Goal: Find specific page/section: Find specific page/section

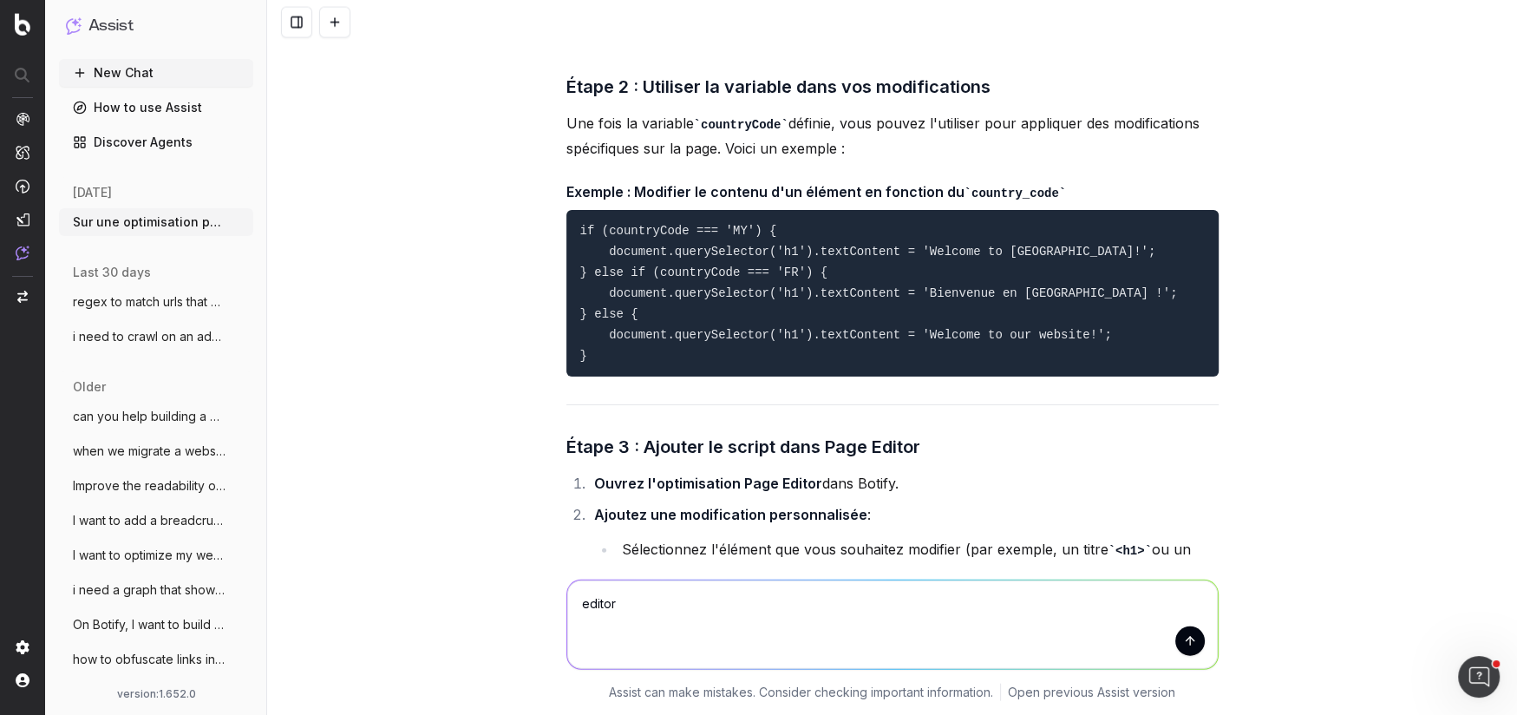
scroll to position [3381, 0]
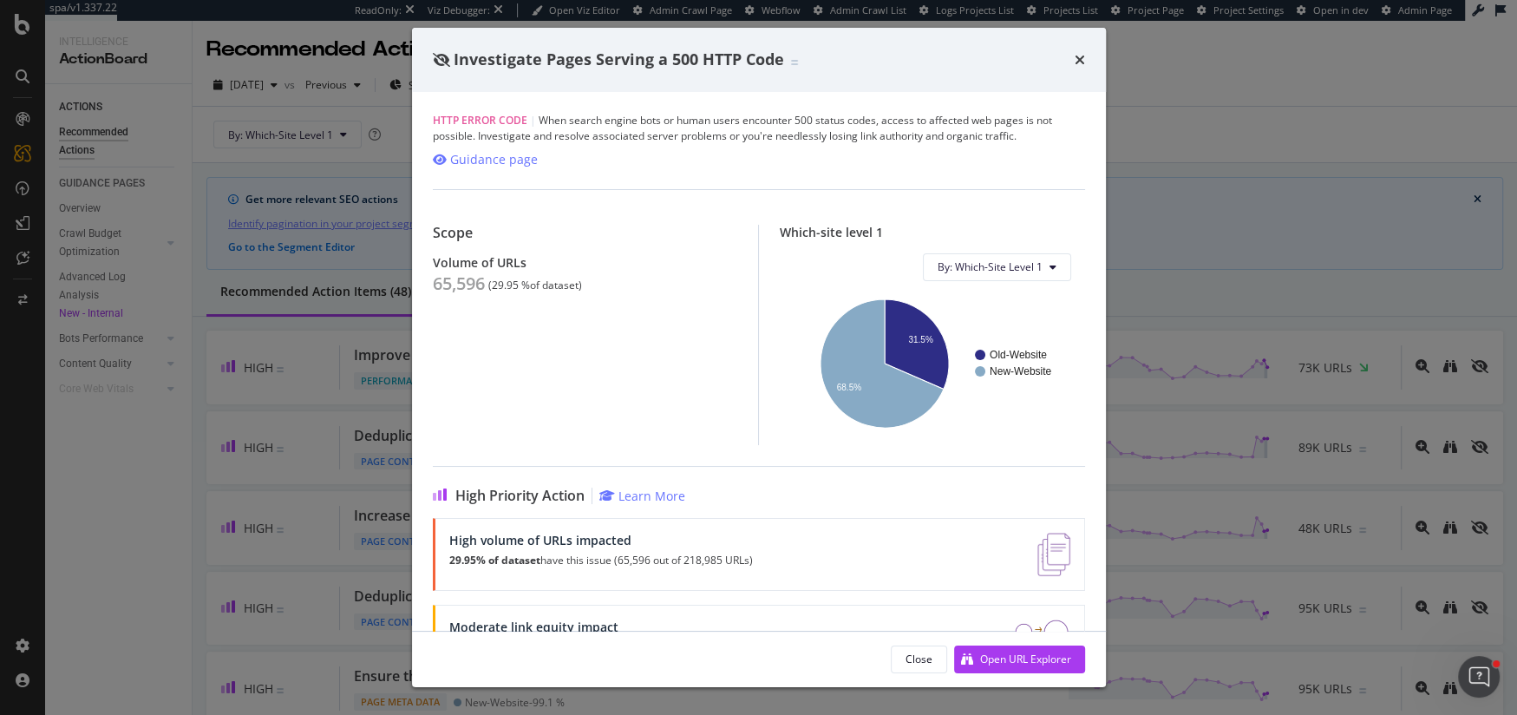
scroll to position [560, 0]
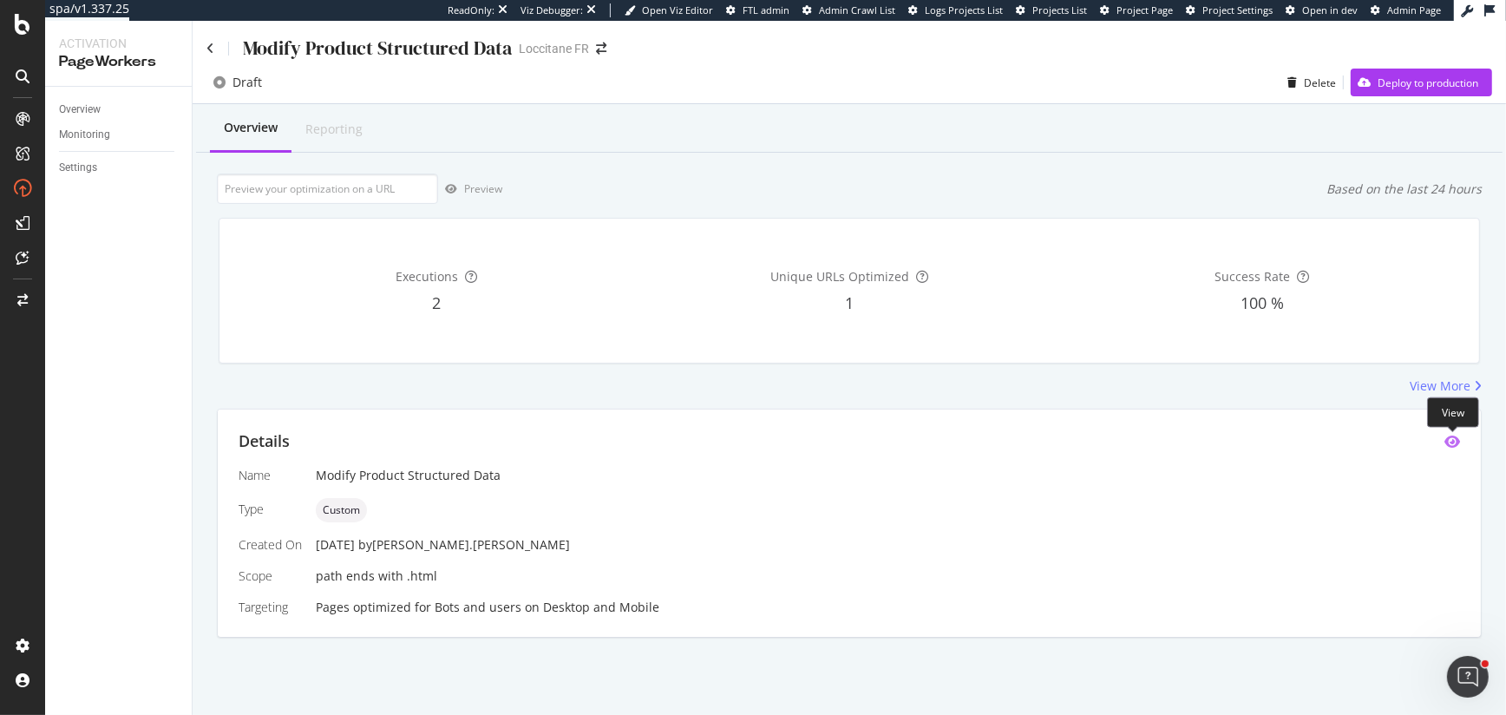
click at [1453, 446] on icon "eye" at bounding box center [1452, 442] width 16 height 14
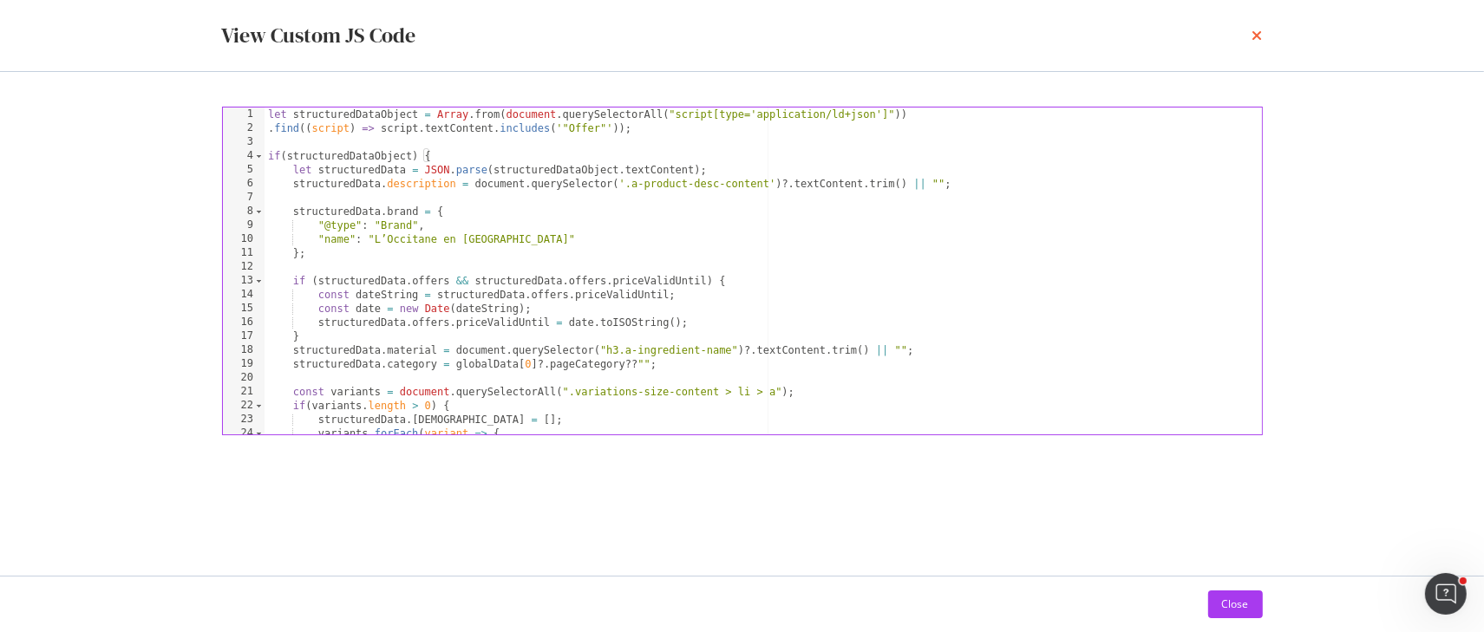
click at [1259, 38] on icon "times" at bounding box center [1258, 36] width 10 height 14
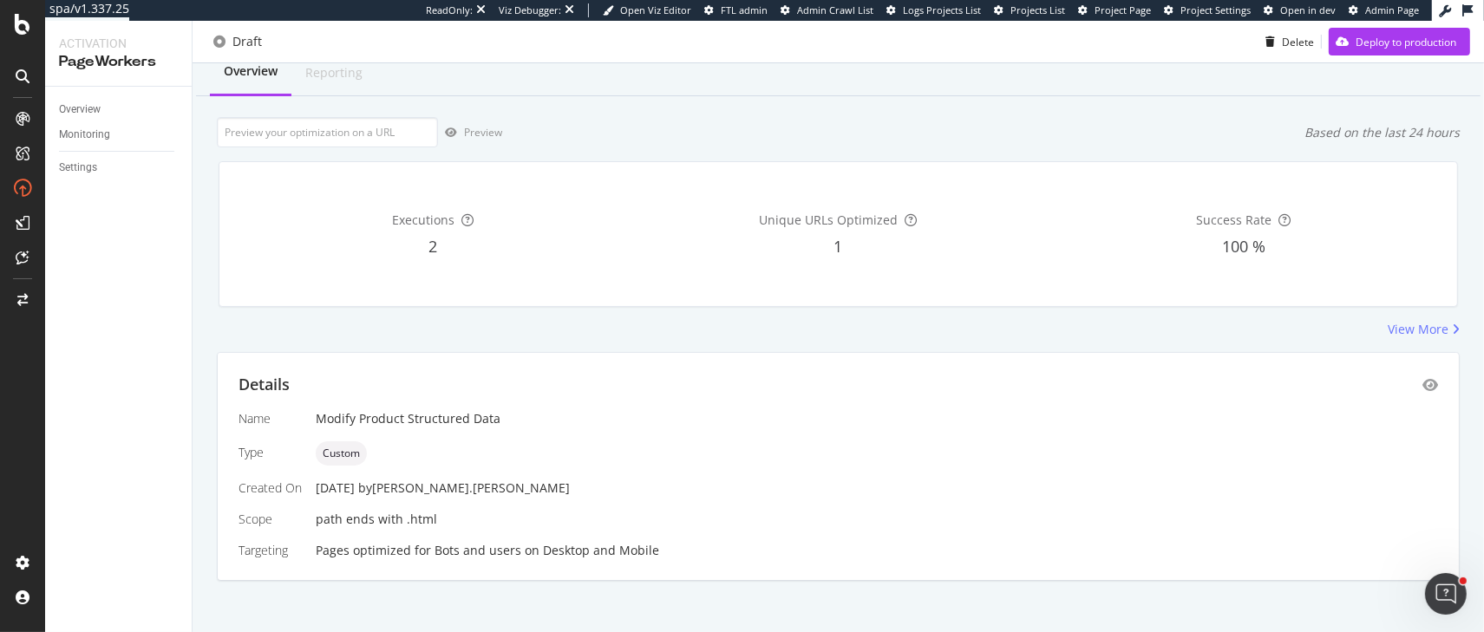
scroll to position [65, 0]
